Goal: Information Seeking & Learning: Learn about a topic

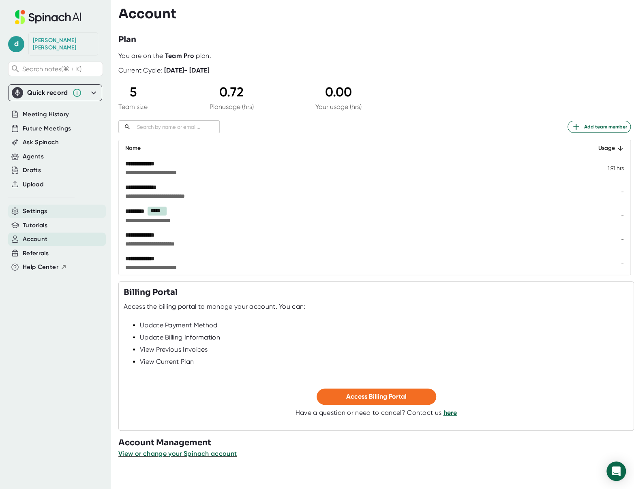
click at [53, 205] on div "Settings" at bounding box center [57, 211] width 98 height 13
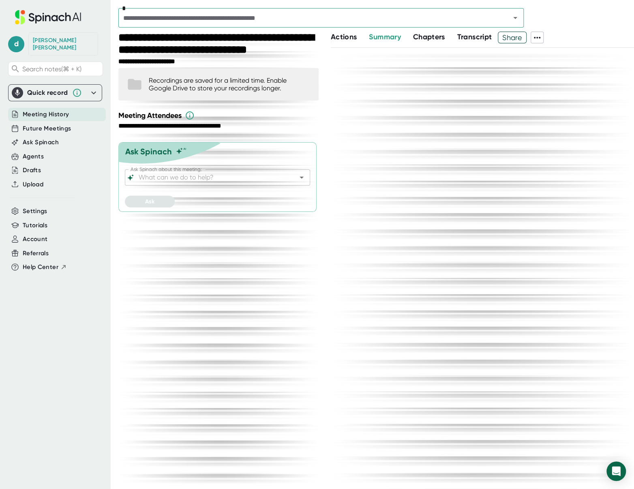
click at [513, 16] on icon "Open" at bounding box center [515, 18] width 10 height 10
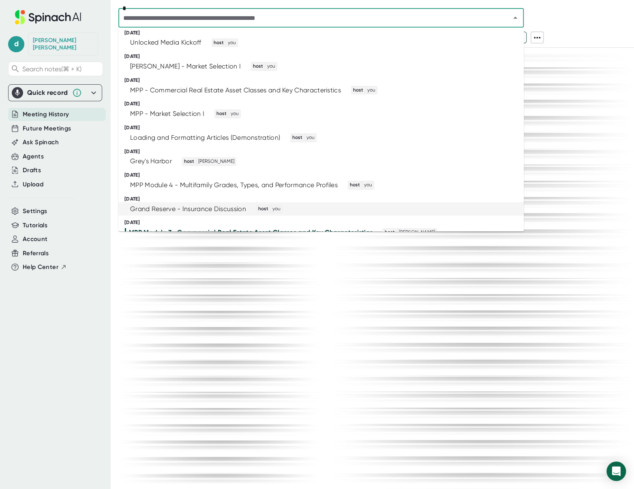
scroll to position [102, 0]
click at [280, 90] on div "MPP - Commercial Real Estate Asset Classes and Key Characteristics" at bounding box center [235, 91] width 211 height 8
